Goal: Browse casually

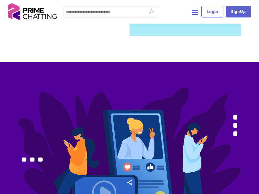
scroll to position [654, 0]
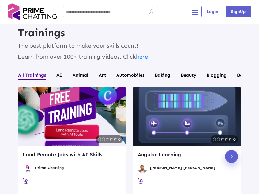
scroll to position [1017, 0]
